Goal: Check status

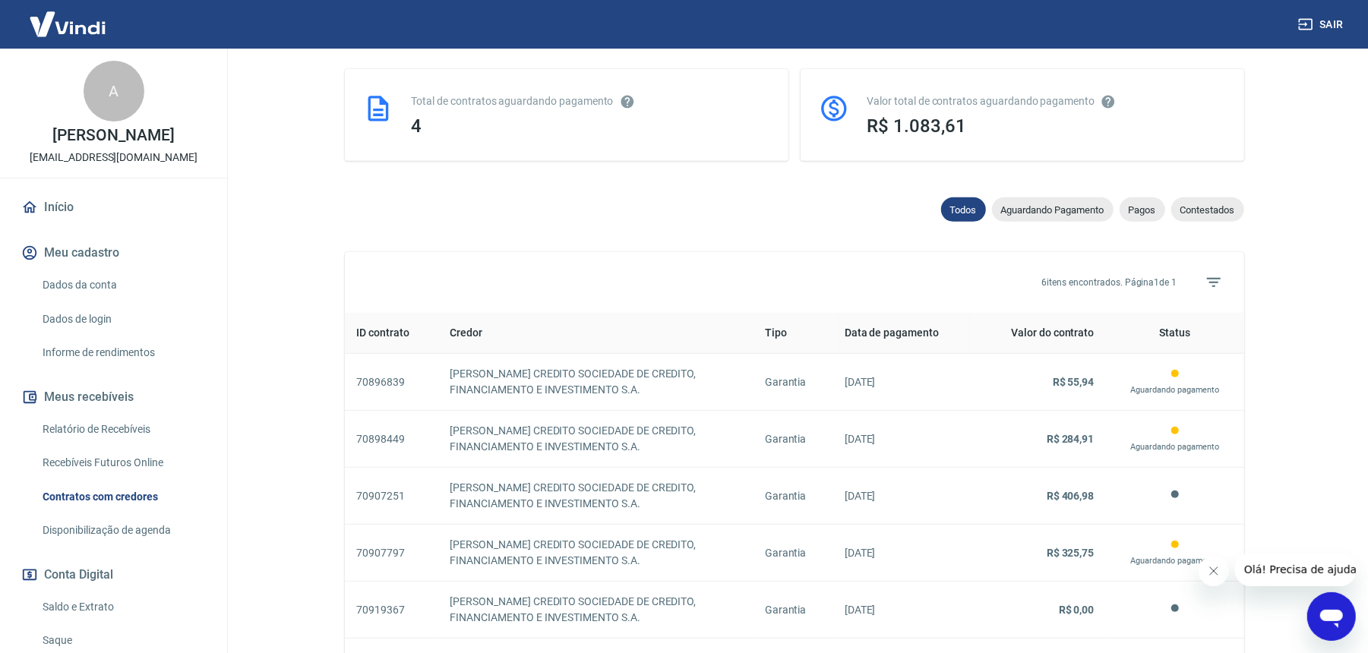
scroll to position [202, 0]
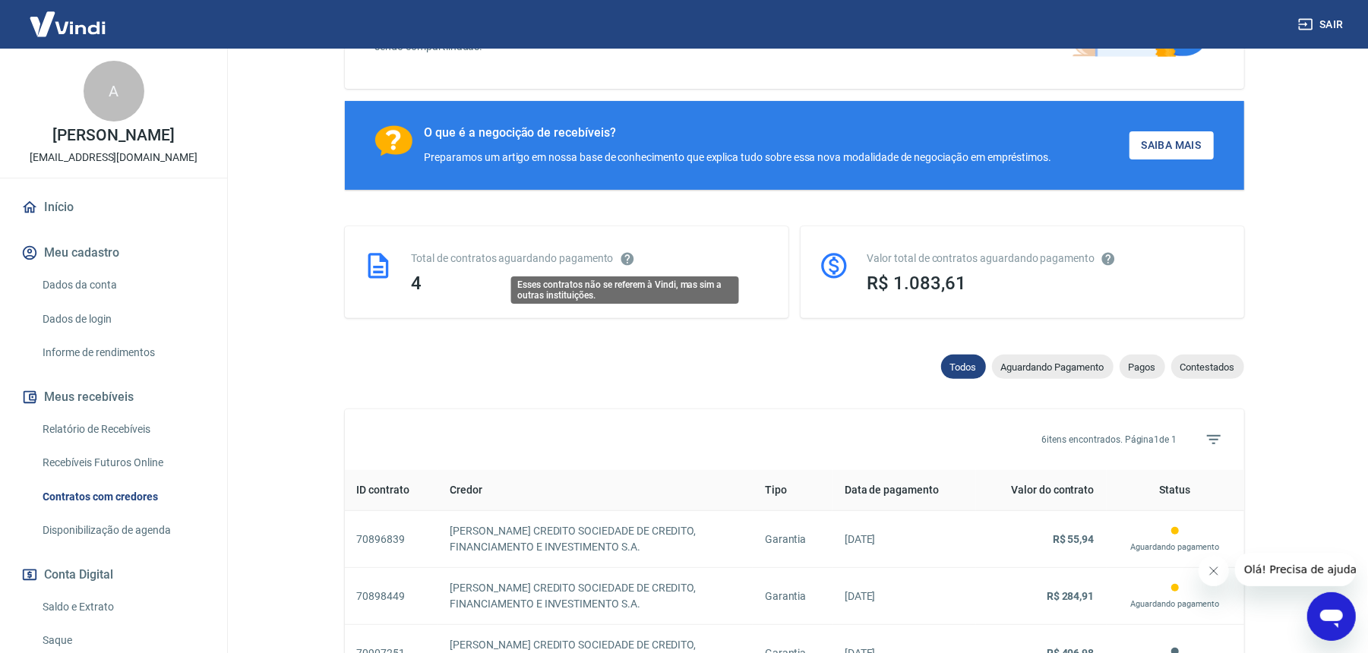
click at [627, 257] on icon "Esses contratos não se referem à Vindi, mas sim a outras instituições." at bounding box center [627, 259] width 15 height 15
click at [410, 277] on div "Total de contratos aguardando pagamento 4" at bounding box center [567, 272] width 444 height 92
click at [1153, 362] on span "Pagos" at bounding box center [1143, 367] width 46 height 11
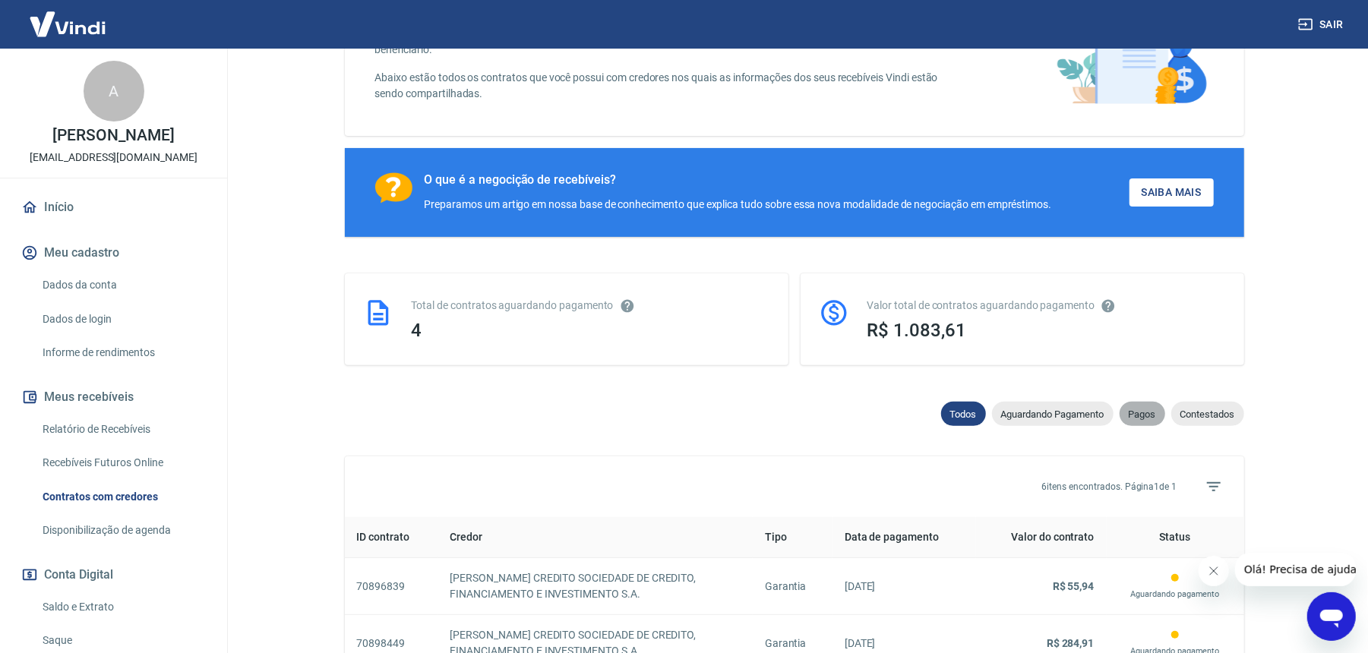
select select "paid"
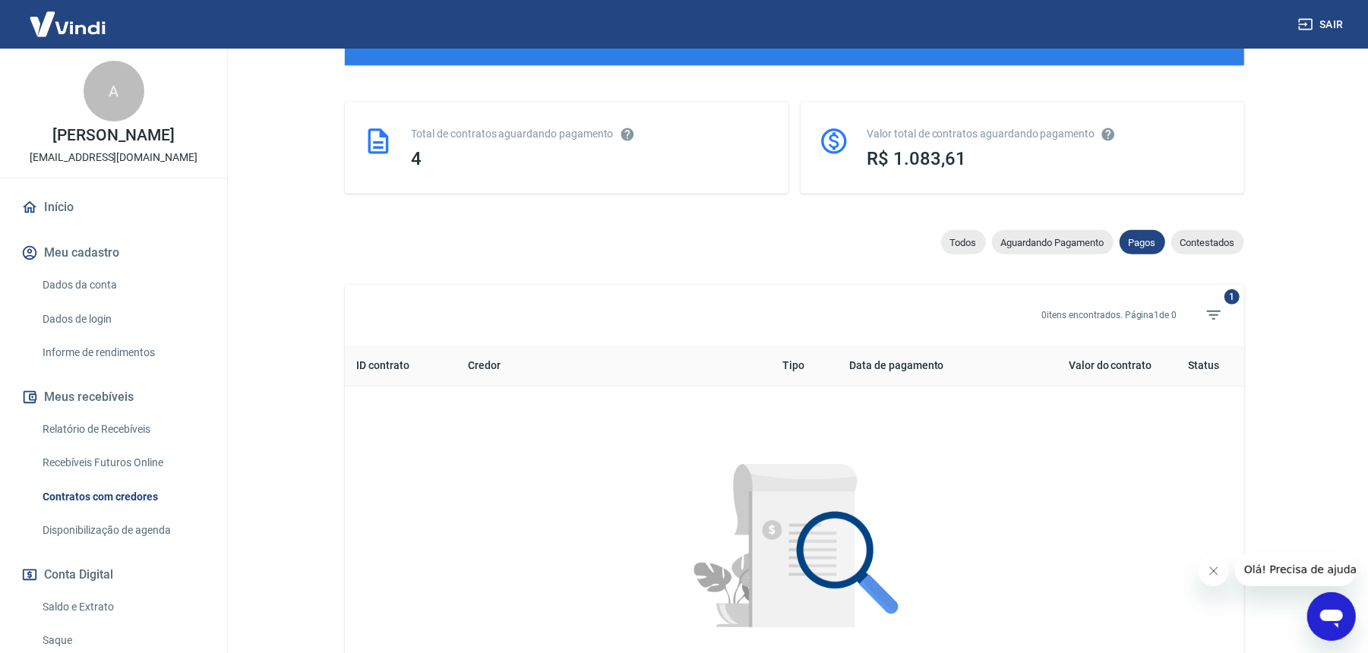
scroll to position [304, 0]
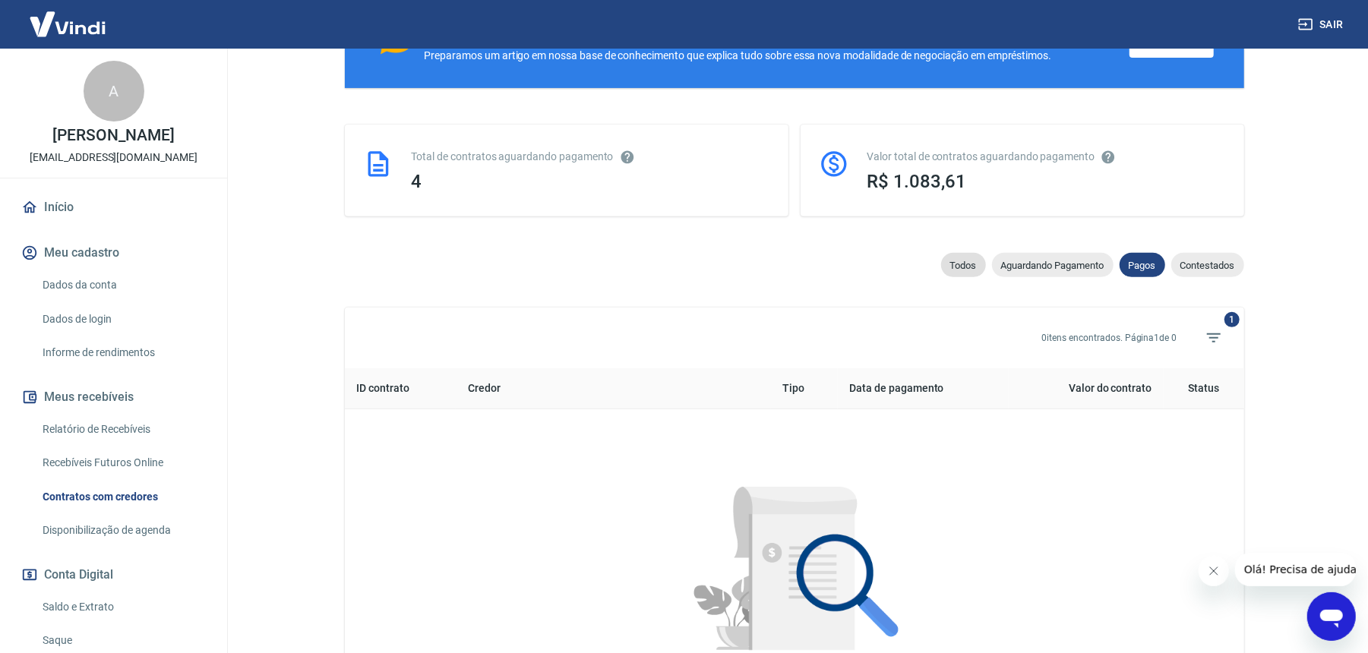
click at [964, 268] on span "Todos" at bounding box center [963, 265] width 45 height 11
select select
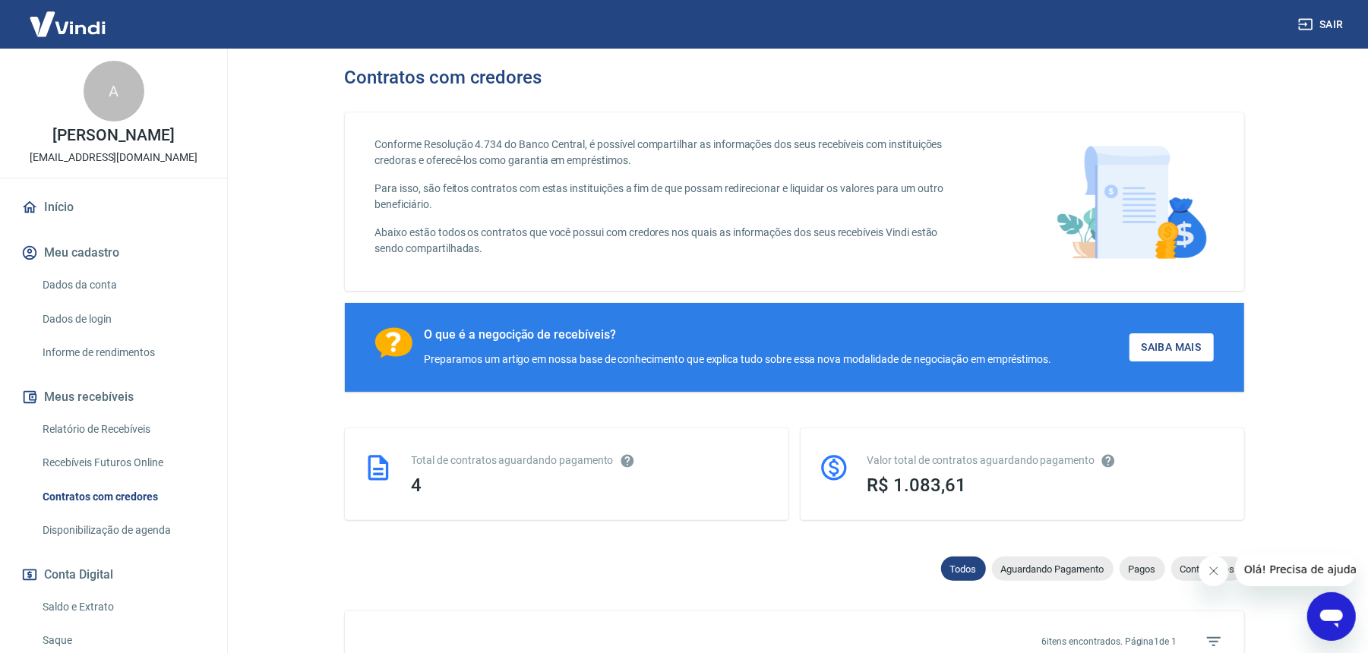
scroll to position [533, 0]
